Goal: Task Accomplishment & Management: Complete application form

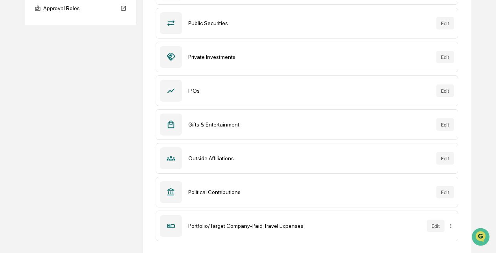
scroll to position [139, 0]
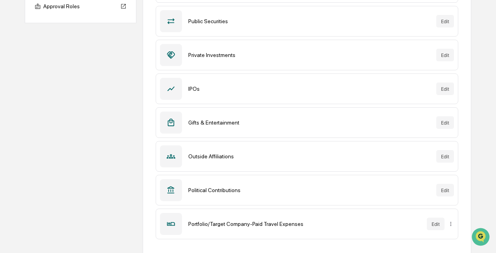
click at [215, 188] on div "Political Contributions" at bounding box center [309, 190] width 242 height 6
click at [442, 188] on button "Edit" at bounding box center [445, 190] width 18 height 13
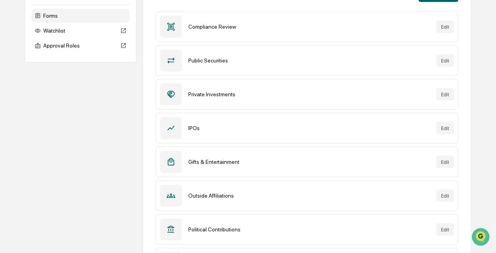
scroll to position [139, 0]
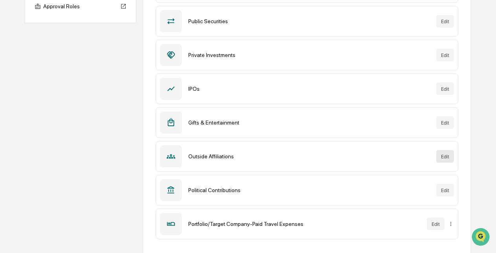
click at [442, 156] on button "Edit" at bounding box center [445, 156] width 18 height 13
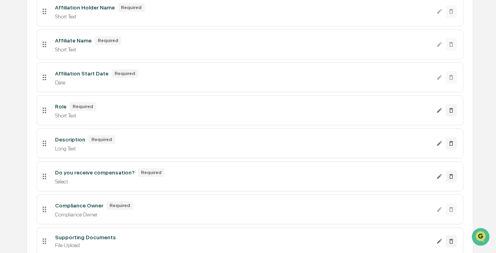
scroll to position [178, 0]
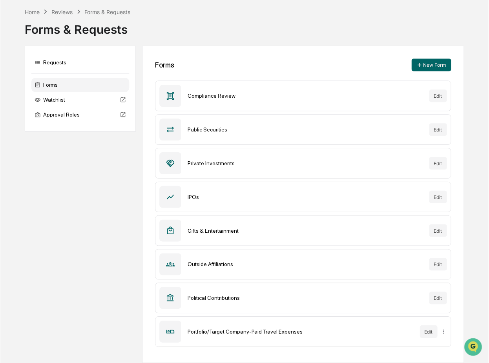
scroll to position [28, 0]
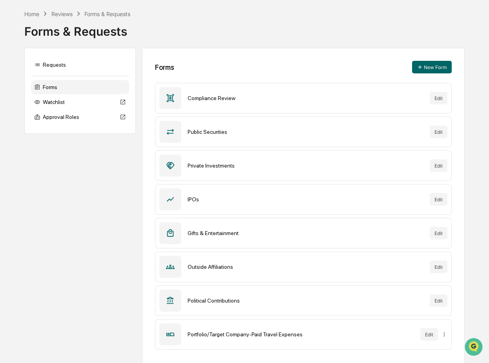
click at [49, 88] on div "Forms" at bounding box center [80, 87] width 98 height 14
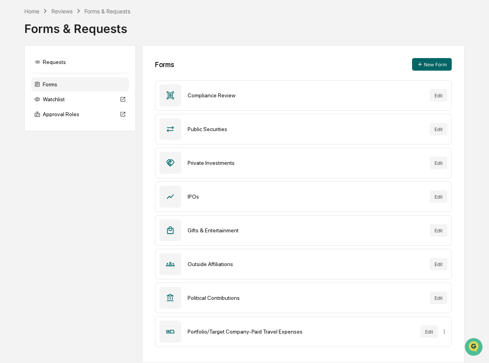
click at [102, 227] on div "Requests Forms Watchlist Approval Roles Forms New Form Compliance Review Edit P…" at bounding box center [244, 204] width 440 height 318
click at [100, 7] on div "Calendar Manage Tasks Reviews Approval Management Company People, Data, Setting…" at bounding box center [244, 166] width 489 height 394
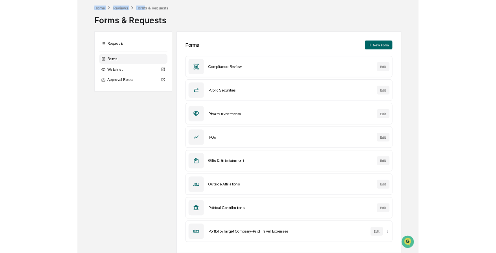
scroll to position [27, 0]
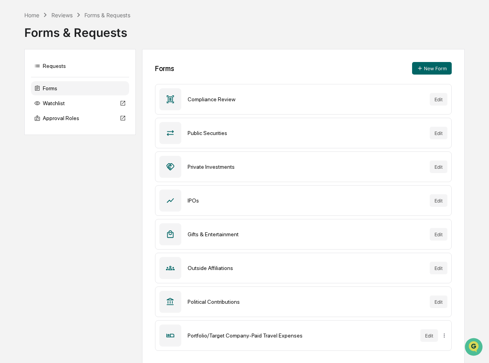
click at [308, 24] on div "Forms & Requests" at bounding box center [244, 29] width 440 height 20
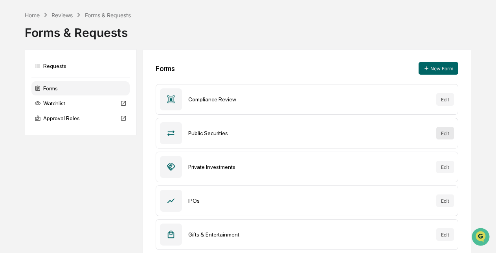
click at [443, 134] on button "Edit" at bounding box center [445, 133] width 18 height 13
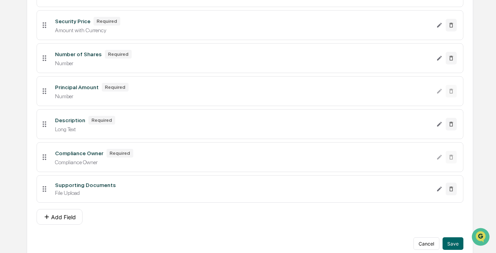
scroll to position [226, 0]
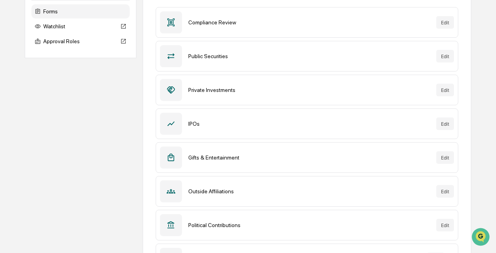
scroll to position [60, 0]
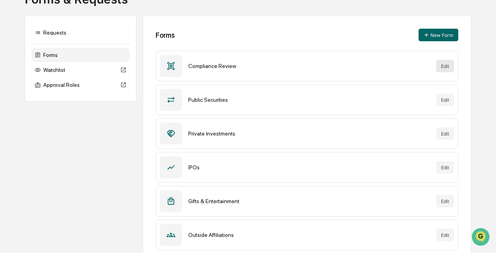
click at [442, 63] on button "Edit" at bounding box center [445, 66] width 18 height 13
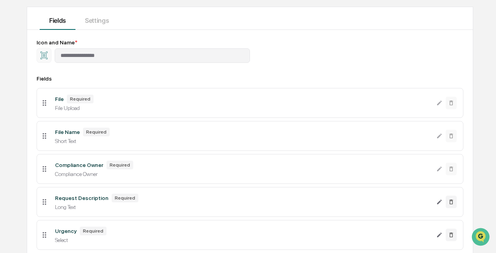
scroll to position [139, 0]
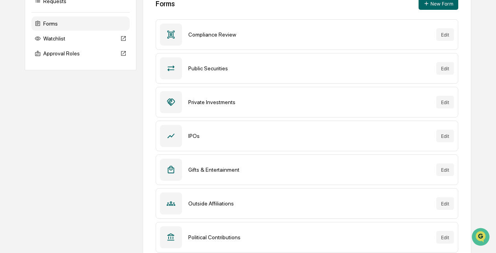
scroll to position [139, 0]
